Goal: Transaction & Acquisition: Purchase product/service

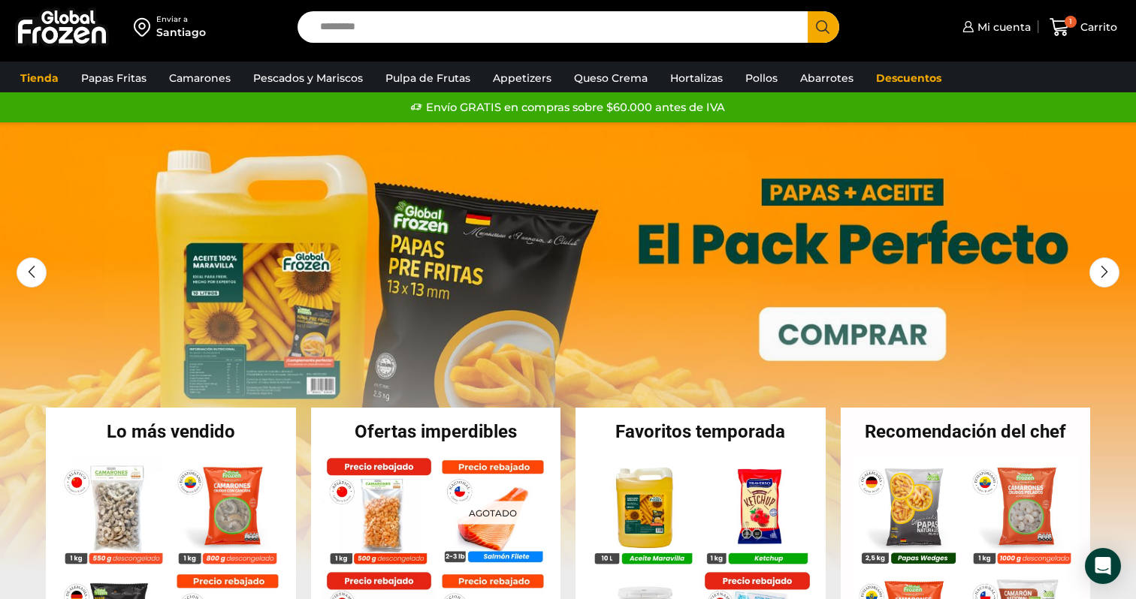
click at [373, 27] on input "Search input" at bounding box center [555, 27] width 487 height 32
paste input "**********"
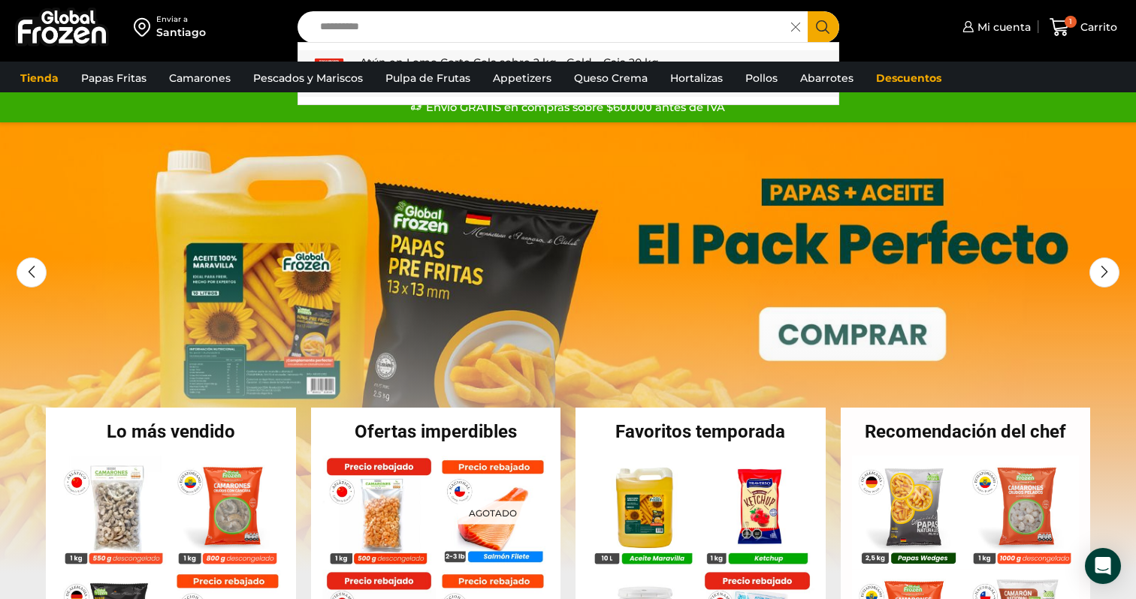
click at [419, 56] on p "Atún en Lomo Corte Cola sobre 2 kg - Gold – Caja 20 kg" at bounding box center [509, 62] width 299 height 17
type input "**********"
